Goal: Task Accomplishment & Management: Manage account settings

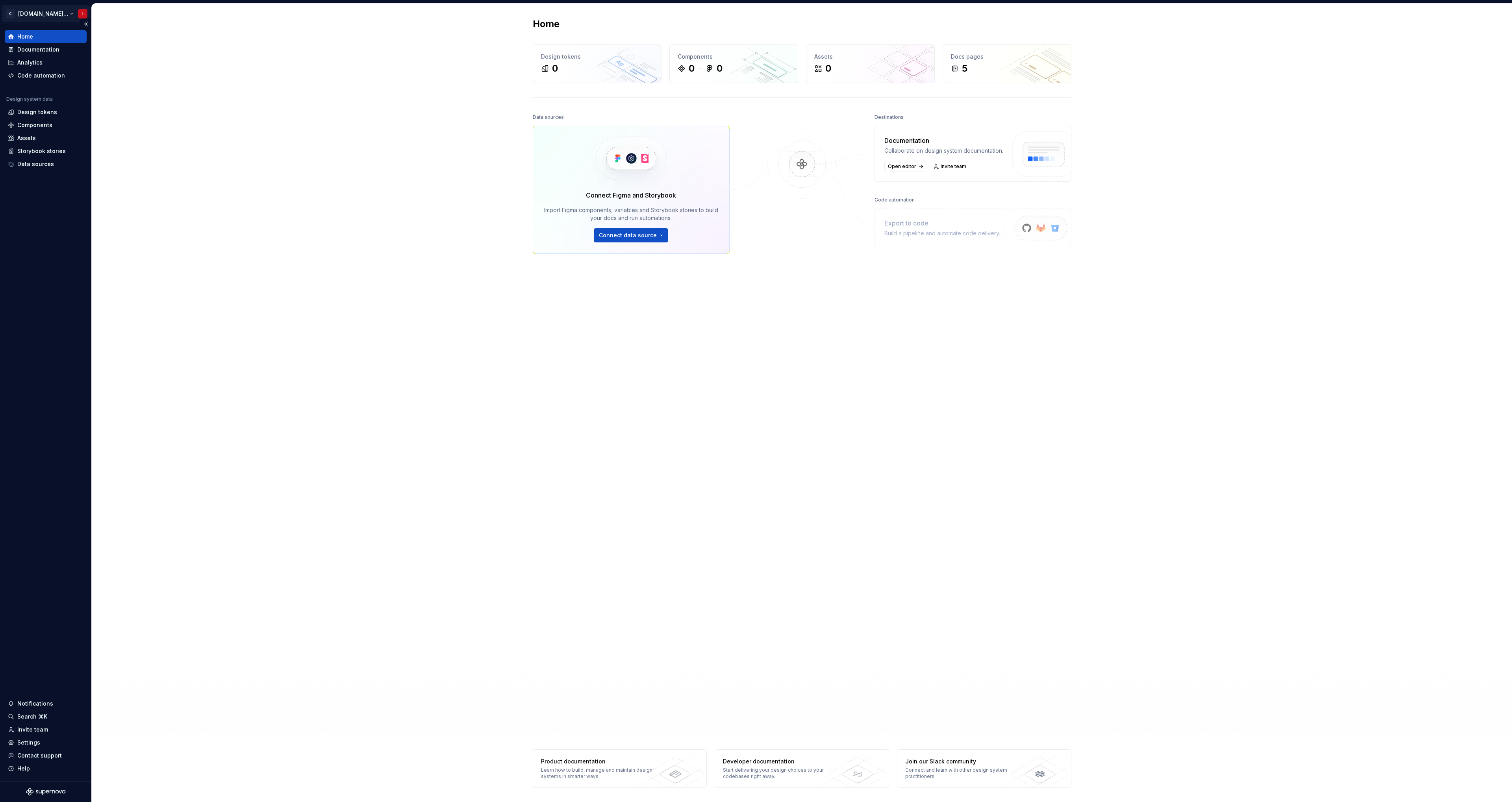
click at [65, 16] on html "C Chanel.com DS I Home Documentation Analytics Code automation Design system da…" at bounding box center [756, 401] width 1512 height 802
click at [37, 183] on html "C Chanel.com DS I Home Documentation Analytics Code automation Design system da…" at bounding box center [756, 401] width 1512 height 802
click at [51, 730] on div "Invite team" at bounding box center [45, 730] width 76 height 8
